Goal: Information Seeking & Learning: Learn about a topic

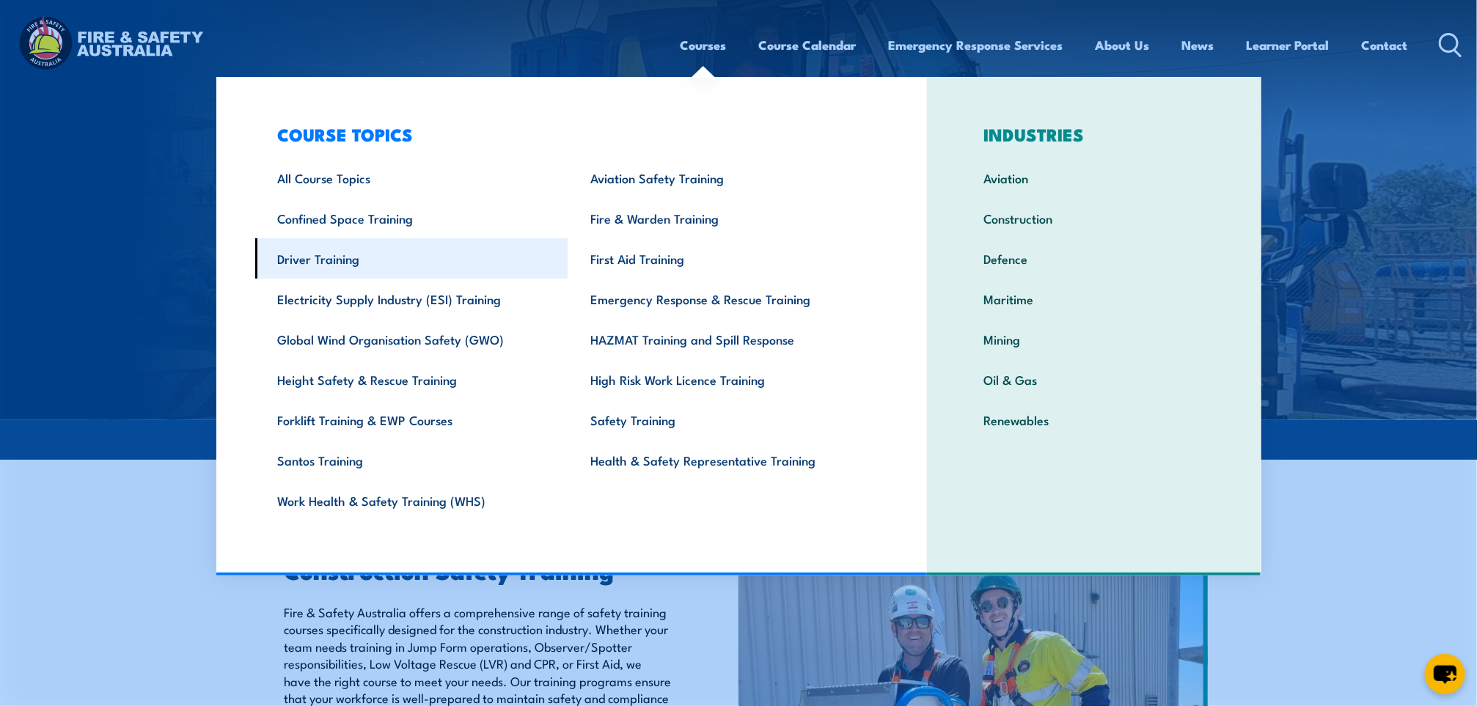
click at [367, 271] on link "Driver Training" at bounding box center [411, 258] width 313 height 40
